Goal: Navigation & Orientation: Find specific page/section

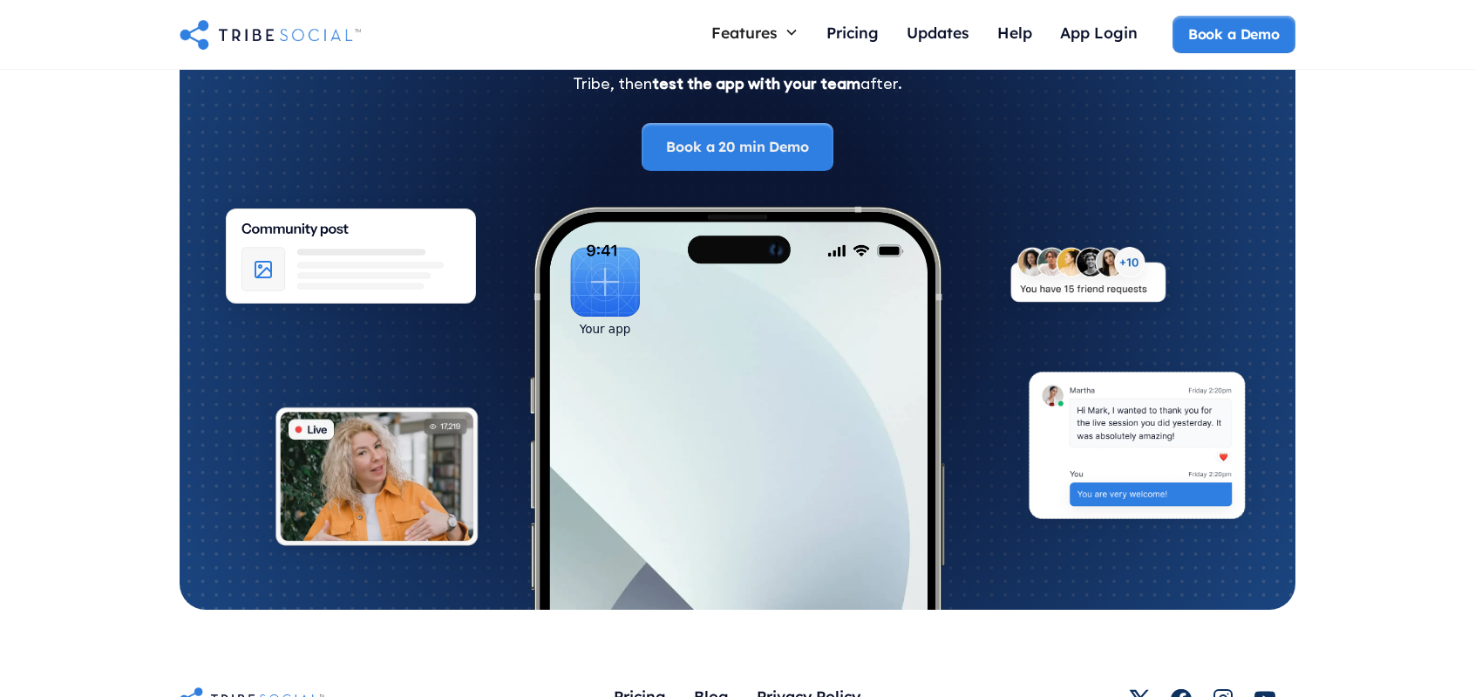
scroll to position [9533, 0]
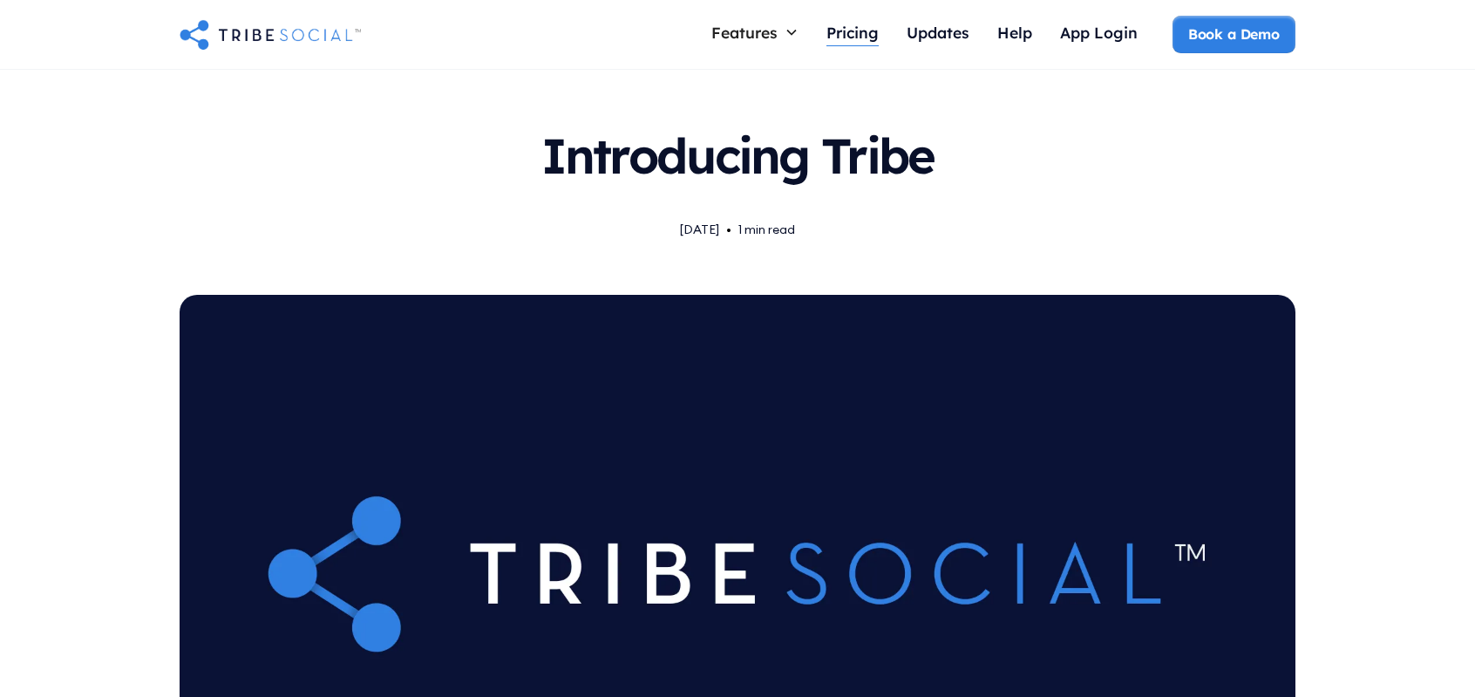
click at [855, 30] on div "Pricing" at bounding box center [853, 32] width 52 height 19
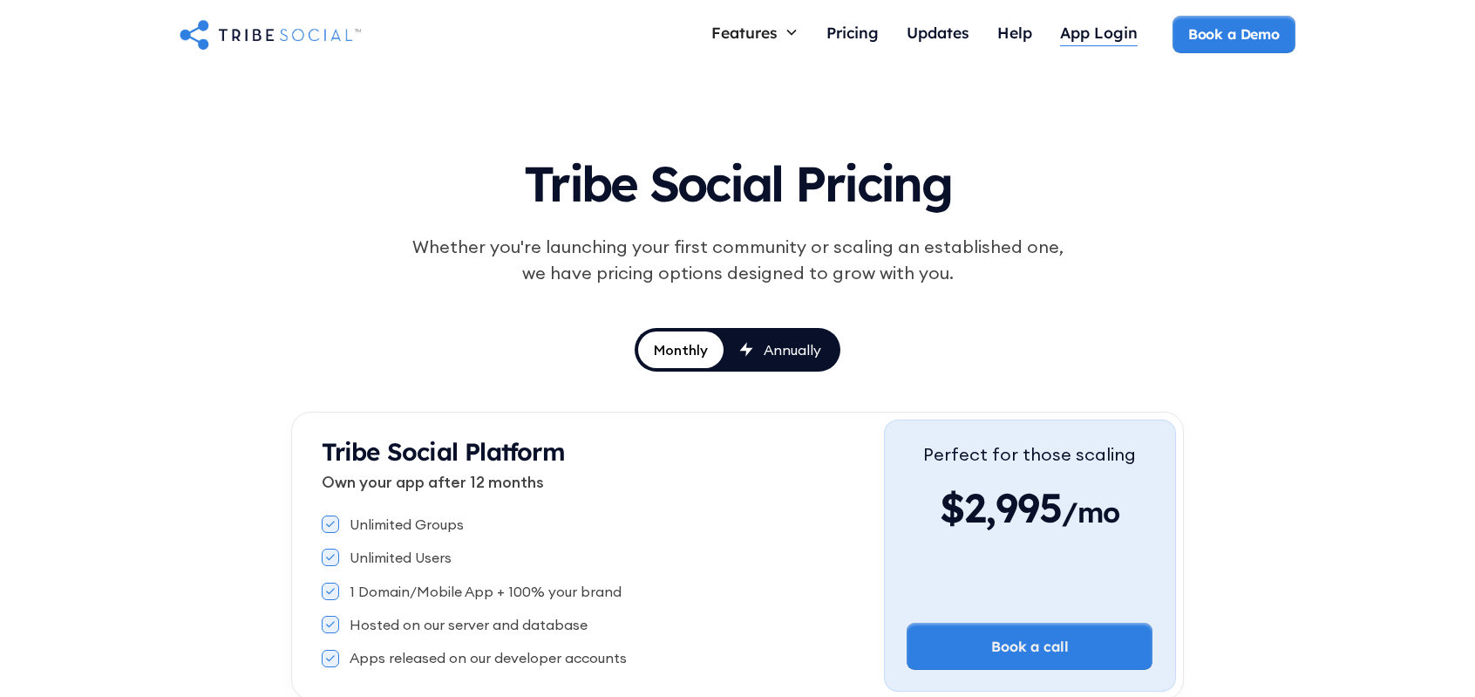
click at [1088, 24] on div "App Login" at bounding box center [1099, 32] width 78 height 19
click at [945, 27] on div "Updates" at bounding box center [938, 32] width 63 height 19
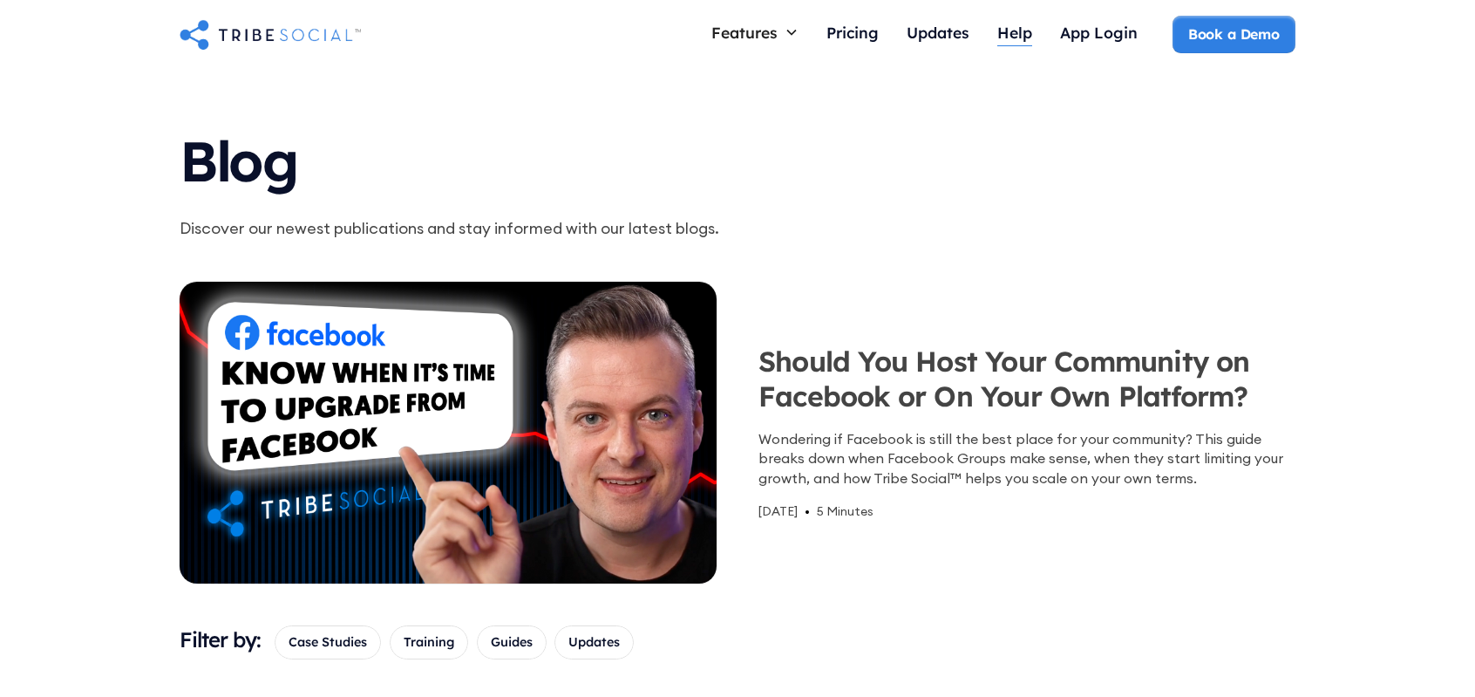
click at [1012, 30] on div "Help" at bounding box center [1015, 32] width 35 height 19
click at [1224, 32] on link "Book a Demo" at bounding box center [1234, 34] width 126 height 48
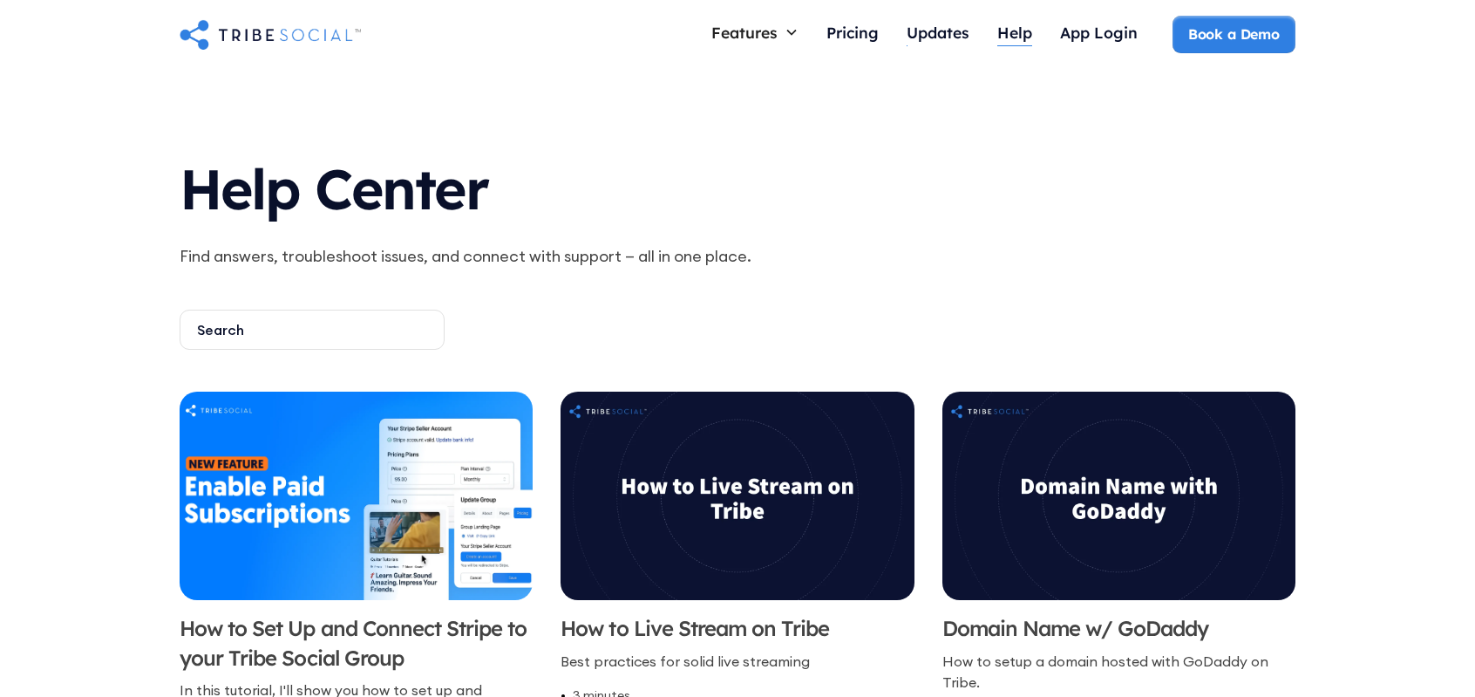
click at [994, 29] on link "Help" at bounding box center [1015, 34] width 63 height 37
drag, startPoint x: 975, startPoint y: 31, endPoint x: 933, endPoint y: 43, distance: 43.6
drag, startPoint x: 933, startPoint y: 43, endPoint x: 827, endPoint y: 166, distance: 162.6
click at [827, 166] on h1 "Help Center" at bounding box center [515, 185] width 670 height 91
click at [1017, 29] on div "Help" at bounding box center [1015, 32] width 35 height 19
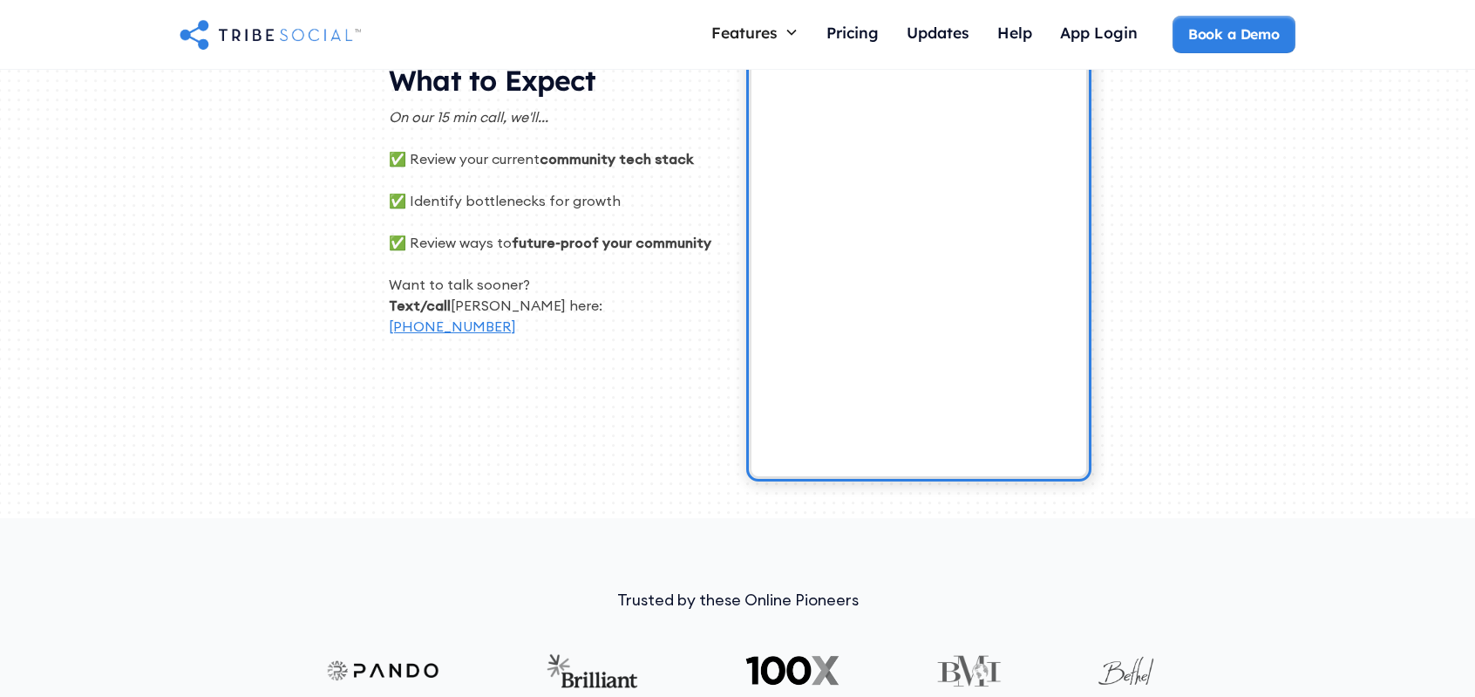
scroll to position [469, 0]
